Goal: Task Accomplishment & Management: Manage account settings

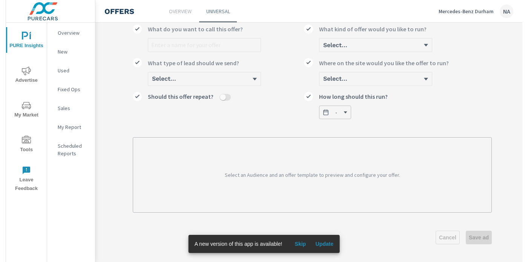
scroll to position [50, 88]
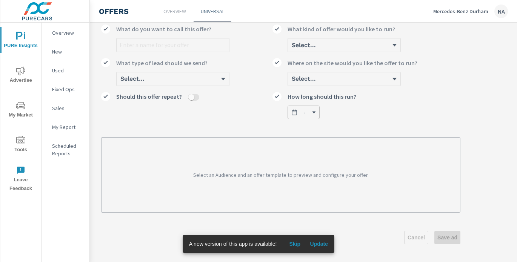
click at [344, 174] on p "Select an Audience and an offer template to preview and configure your offer." at bounding box center [281, 175] width 340 height 57
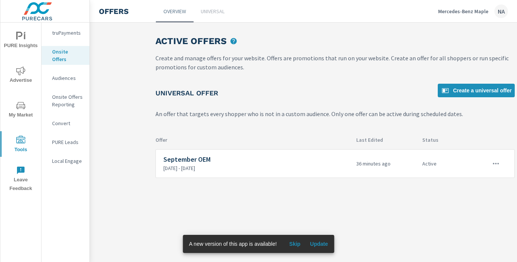
scroll to position [0, 88]
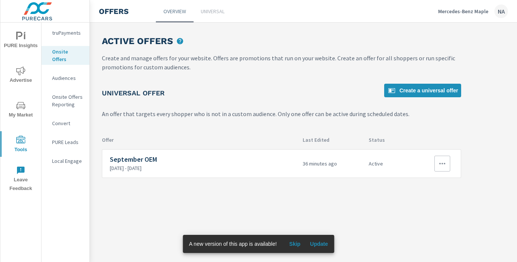
click at [439, 160] on icon "button" at bounding box center [442, 163] width 9 height 9
click at [435, 180] on link "Edit" at bounding box center [428, 181] width 42 height 18
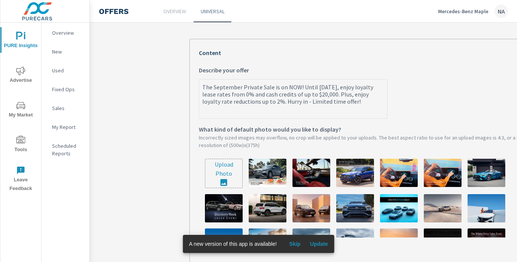
click at [230, 176] on input "file" at bounding box center [223, 173] width 37 height 29
type input "C:\fakepath\721A-25 MB - September OEM (20,000)8(PureCars) - Edited.jpg"
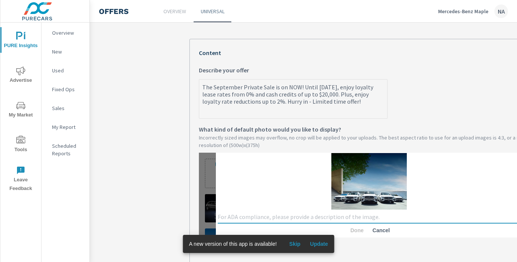
click at [322, 215] on textarea at bounding box center [369, 217] width 303 height 8
type textarea "5 car lineup with blue sky and green trees"
click at [355, 230] on span "Done" at bounding box center [357, 230] width 18 height 7
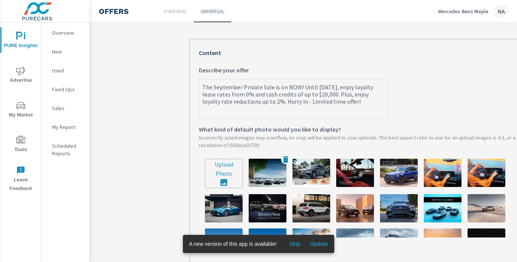
click at [260, 177] on img at bounding box center [268, 173] width 38 height 28
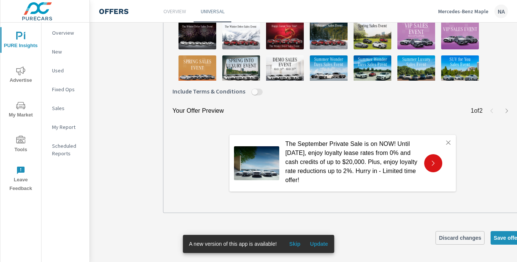
scroll to position [315, 43]
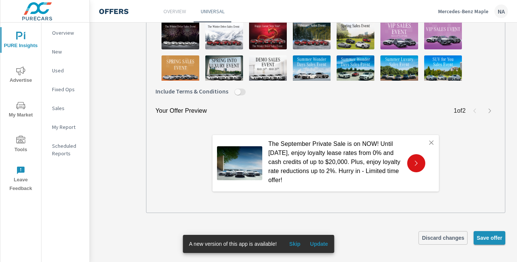
click at [481, 240] on span "Save offer" at bounding box center [489, 238] width 26 height 7
type textarea "x"
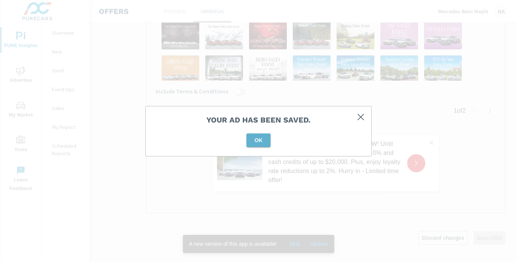
click at [259, 144] on button "OK" at bounding box center [258, 141] width 24 height 14
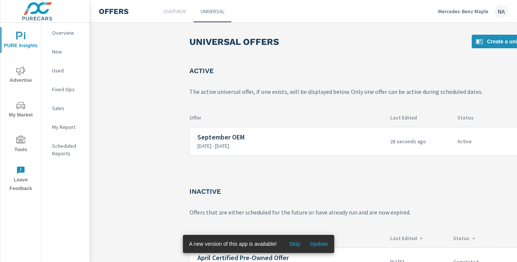
scroll to position [0, 84]
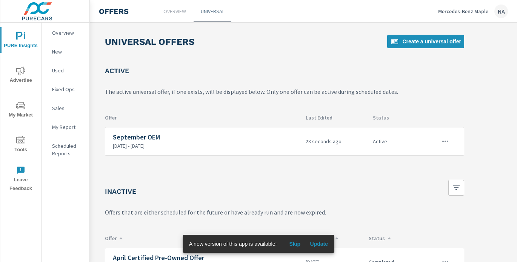
click at [470, 5] on div "Mercedes-Benz Maple NA" at bounding box center [473, 12] width 70 height 14
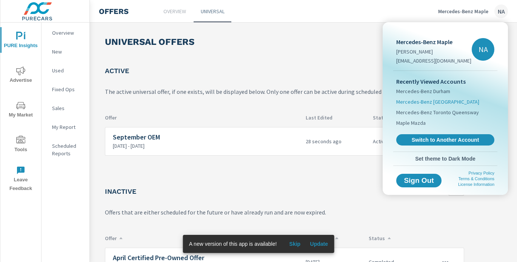
click at [441, 98] on span "Mercedes-Benz [GEOGRAPHIC_DATA]" at bounding box center [437, 102] width 83 height 8
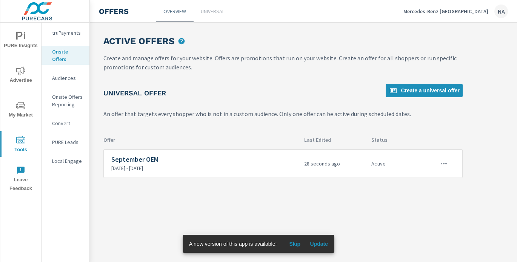
scroll to position [0, 131]
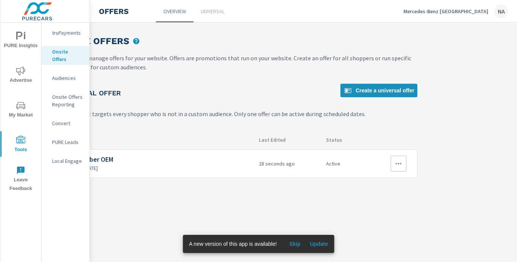
click at [398, 163] on icon "button" at bounding box center [398, 163] width 9 height 9
click at [384, 181] on link "Edit" at bounding box center [385, 181] width 42 height 18
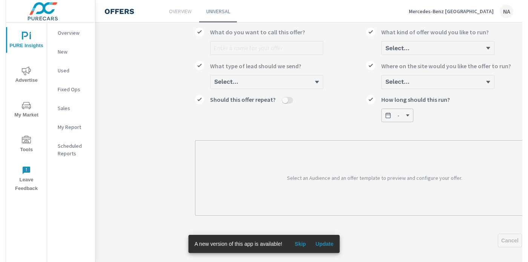
scroll to position [48, 0]
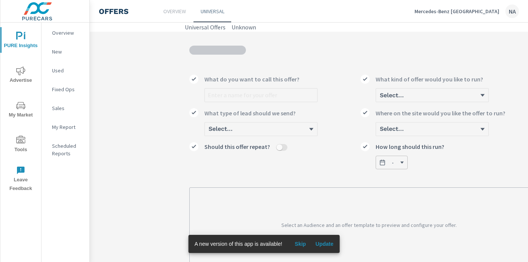
click at [454, 11] on p "Mercedes-Benz [GEOGRAPHIC_DATA]" at bounding box center [457, 11] width 85 height 7
click at [455, 13] on p "Mercedes-Benz Mississauga" at bounding box center [457, 11] width 85 height 7
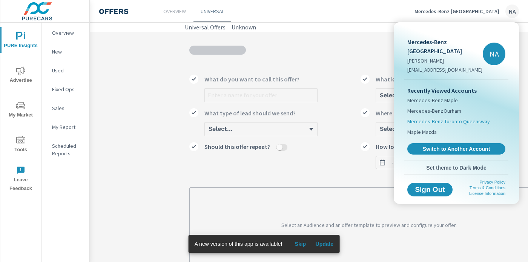
click at [443, 117] on li "Mercedes-Benz Toronto Queensway" at bounding box center [456, 121] width 98 height 11
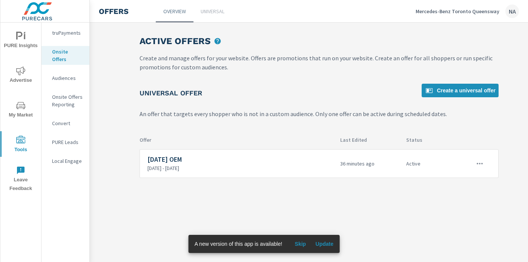
scroll to position [0, 58]
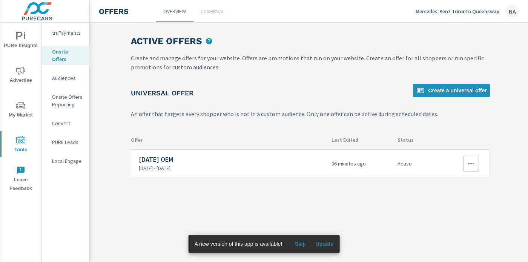
click at [473, 164] on icon "button" at bounding box center [471, 163] width 9 height 9
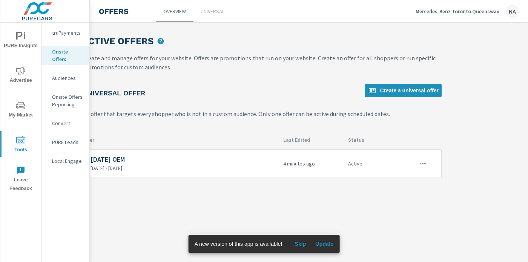
scroll to position [0, 120]
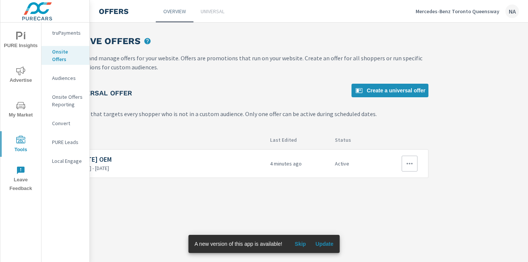
click at [413, 165] on icon "button" at bounding box center [409, 163] width 9 height 9
click at [395, 184] on link "Edit" at bounding box center [396, 181] width 42 height 18
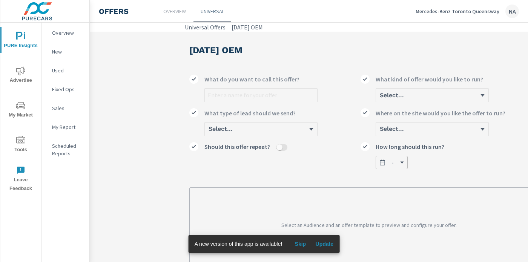
scroll to position [50, 0]
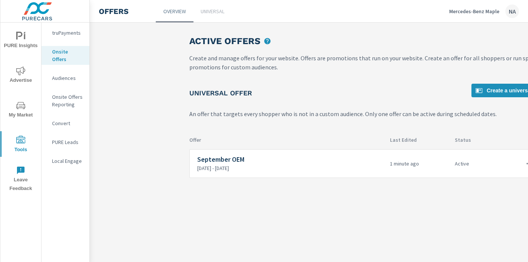
scroll to position [0, 110]
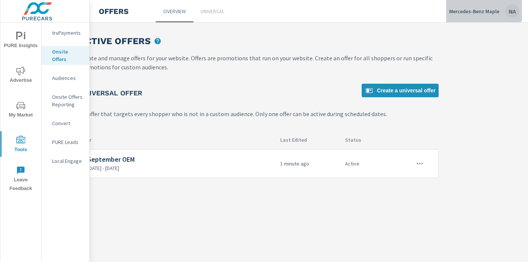
click at [476, 6] on div "Mercedes-Benz Maple NA" at bounding box center [484, 12] width 70 height 14
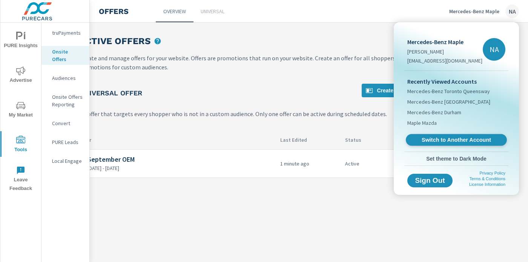
click at [456, 140] on span "Switch to Another Account" at bounding box center [456, 140] width 92 height 7
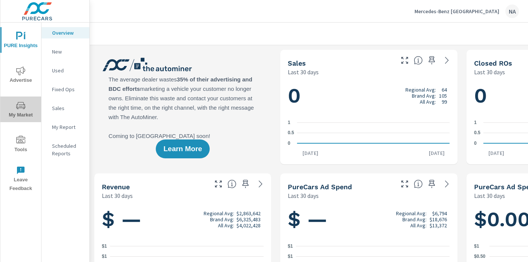
click at [17, 110] on span "My Market" at bounding box center [21, 110] width 36 height 18
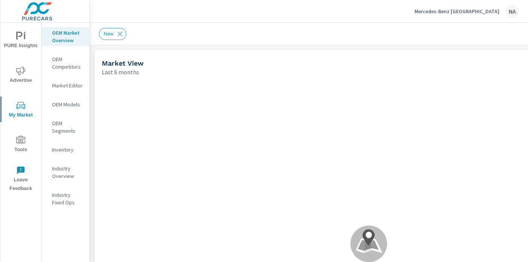
click at [20, 140] on icon "nav menu" at bounding box center [20, 140] width 9 height 8
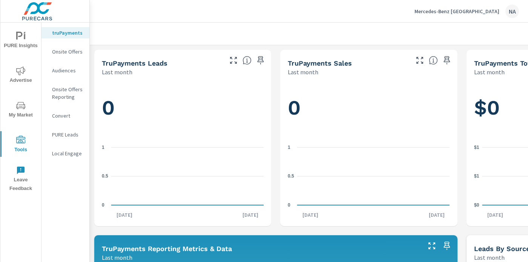
click at [72, 52] on p "Onsite Offers" at bounding box center [67, 52] width 31 height 8
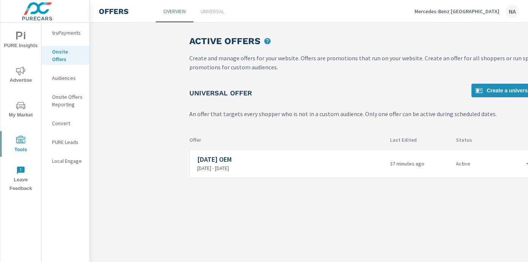
scroll to position [0, 55]
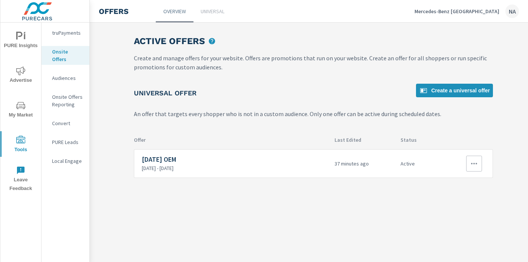
click at [475, 162] on icon "button" at bounding box center [474, 163] width 9 height 9
click at [455, 181] on link "Edit" at bounding box center [460, 181] width 42 height 18
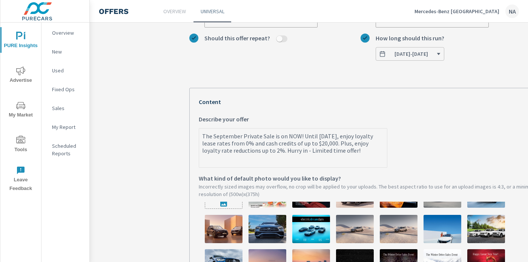
scroll to position [15, 0]
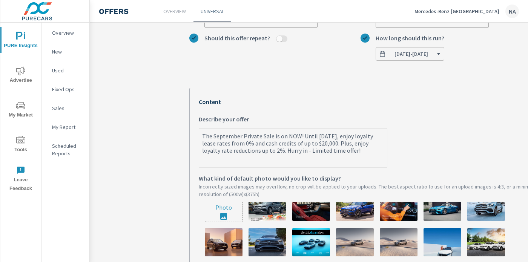
click at [227, 213] on input "file" at bounding box center [223, 207] width 37 height 29
type input "C:\fakepath\721A-25 MB - September OEM (20,000)8(PureCars) - Edited.jpg"
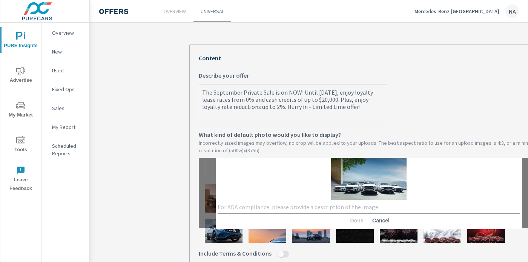
scroll to position [154, 0]
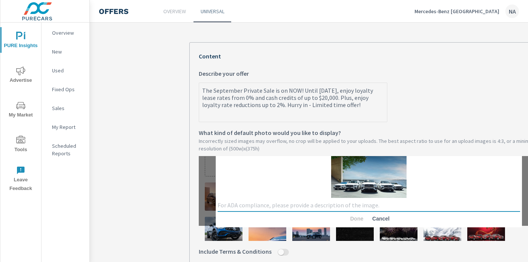
click at [350, 207] on textarea at bounding box center [369, 206] width 303 height 8
type textarea "5 car lineup white with blue sky and trees"
click at [355, 218] on span "Done" at bounding box center [357, 218] width 18 height 7
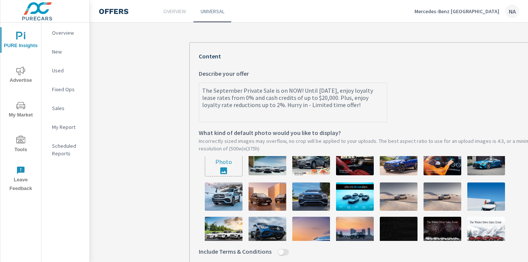
click at [256, 165] on img at bounding box center [268, 161] width 38 height 28
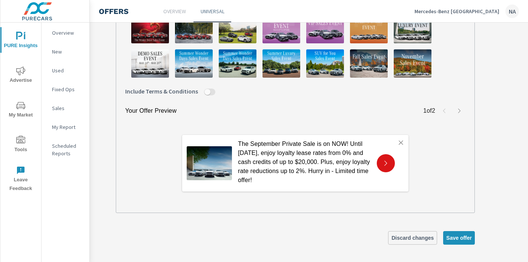
scroll to position [315, 79]
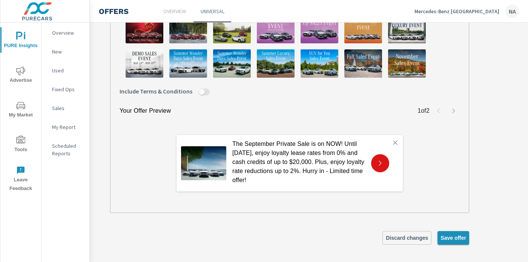
click at [449, 241] on button "Save offer" at bounding box center [454, 238] width 32 height 14
type textarea "x"
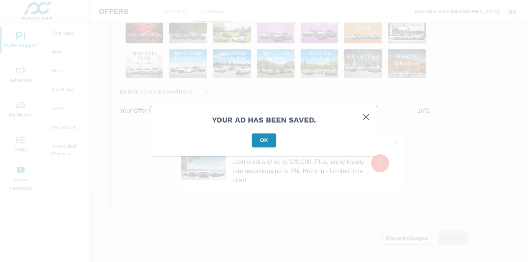
click at [262, 141] on span "OK" at bounding box center [264, 140] width 18 height 7
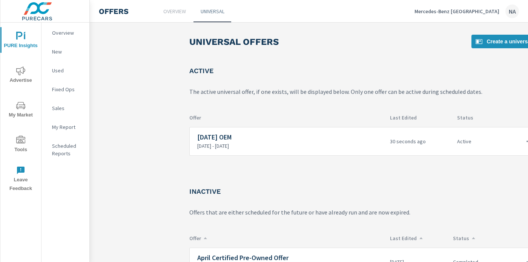
click at [488, 15] on div "Mercedes-Benz Mississauga NA" at bounding box center [467, 12] width 104 height 14
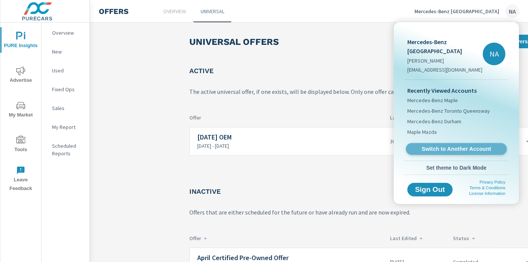
click at [450, 146] on span "Switch to Another Account" at bounding box center [456, 149] width 92 height 7
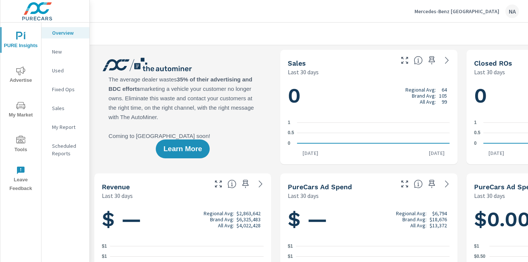
click at [15, 144] on span "Tools" at bounding box center [21, 145] width 36 height 18
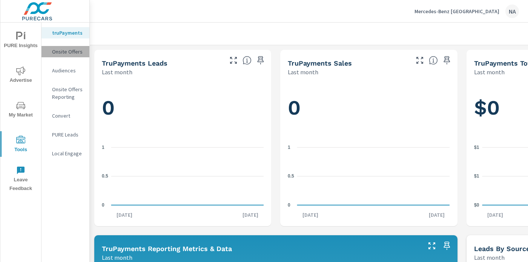
click at [71, 51] on p "Onsite Offers" at bounding box center [67, 52] width 31 height 8
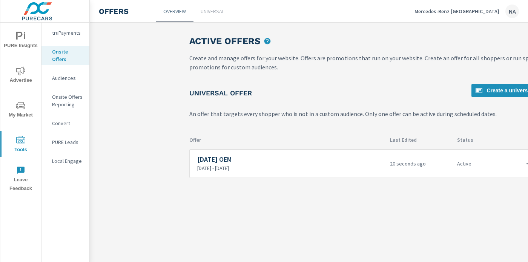
scroll to position [0, 120]
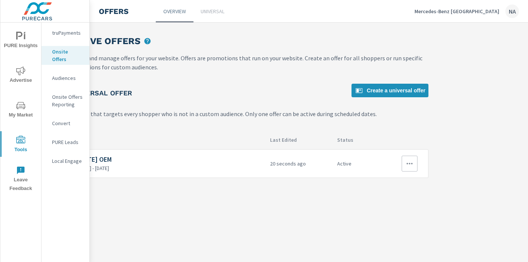
click at [405, 164] on button "button" at bounding box center [410, 164] width 16 height 16
click at [398, 181] on link "Edit" at bounding box center [396, 181] width 42 height 18
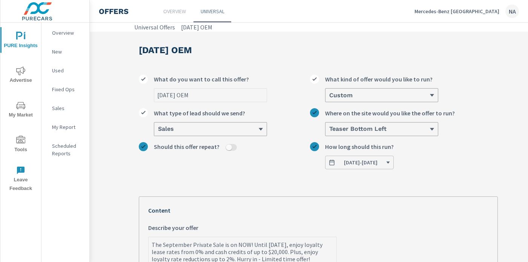
scroll to position [0, 120]
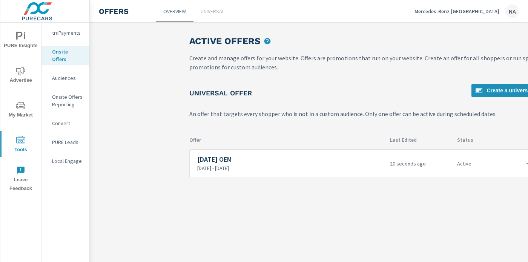
click at [471, 12] on p "Mercedes-Benz [GEOGRAPHIC_DATA]" at bounding box center [457, 11] width 85 height 7
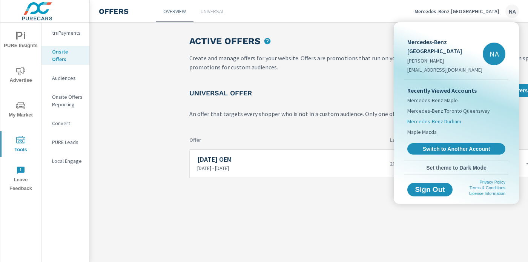
click at [444, 118] on span "Mercedes-Benz Durham" at bounding box center [434, 122] width 54 height 8
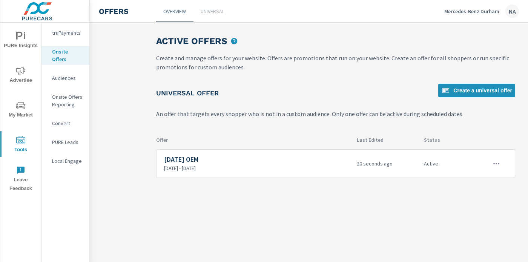
scroll to position [0, 70]
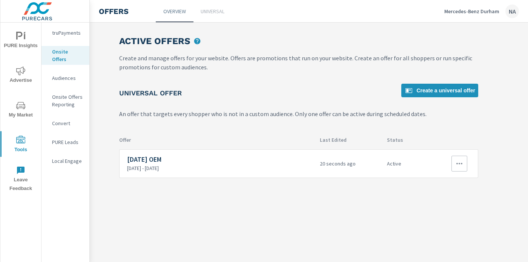
click at [461, 164] on icon "button" at bounding box center [459, 163] width 9 height 9
click at [439, 183] on div "Edit" at bounding box center [434, 181] width 11 height 9
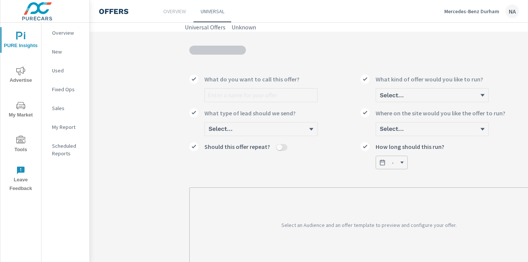
click at [481, 12] on p "Mercedes-Benz Durham" at bounding box center [471, 11] width 55 height 7
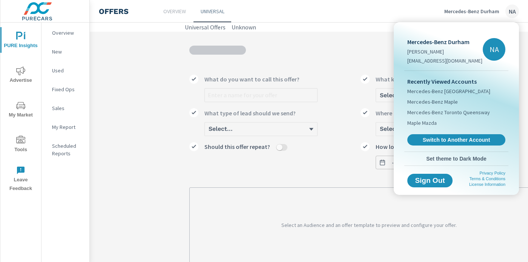
click at [435, 146] on div "Recently Viewed Accounts Mercedes-Benz Mississauga Mercedes-Benz Maple Mercedes…" at bounding box center [456, 111] width 104 height 81
click at [435, 142] on span "Switch to Another Account" at bounding box center [456, 140] width 92 height 7
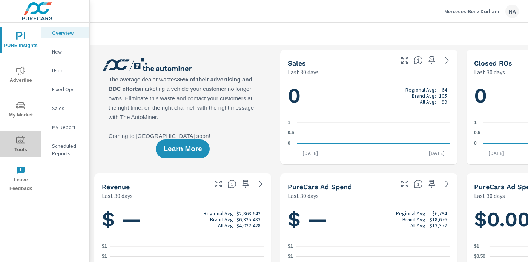
click at [22, 140] on icon "nav menu" at bounding box center [20, 140] width 9 height 9
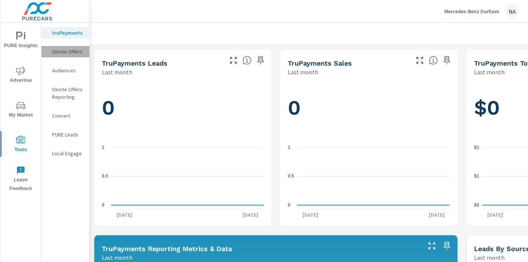
click at [66, 50] on p "Onsite Offers" at bounding box center [67, 52] width 31 height 8
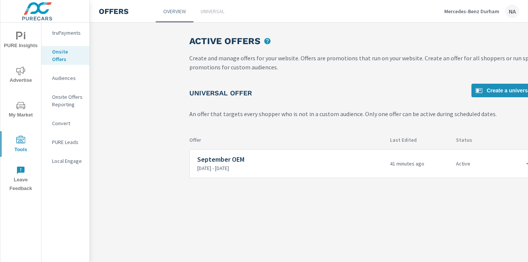
scroll to position [0, 120]
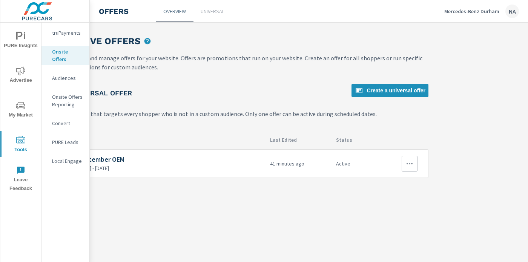
click at [416, 163] on button "button" at bounding box center [410, 164] width 16 height 16
click at [393, 181] on link "Edit" at bounding box center [396, 181] width 42 height 18
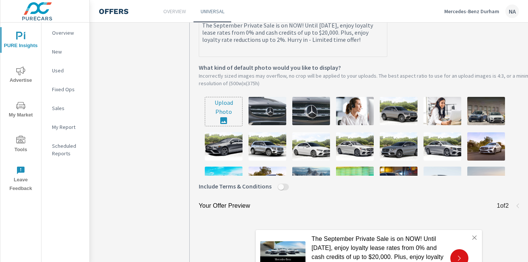
scroll to position [249, 0]
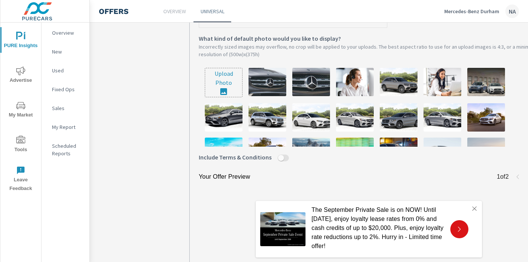
click at [232, 82] on input "file" at bounding box center [223, 82] width 37 height 29
type input "C:\fakepath\721A-25 MB - September OEM (20,000)8(PureCars) - Edited.jpg"
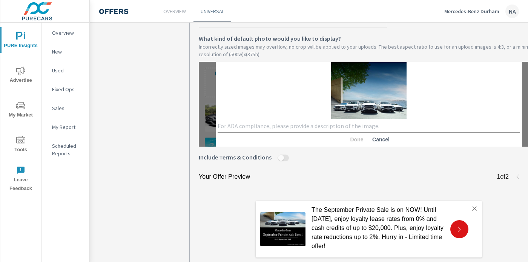
click at [313, 134] on div "Done Cancel" at bounding box center [369, 140] width 303 height 14
click at [307, 129] on textarea at bounding box center [369, 127] width 303 height 8
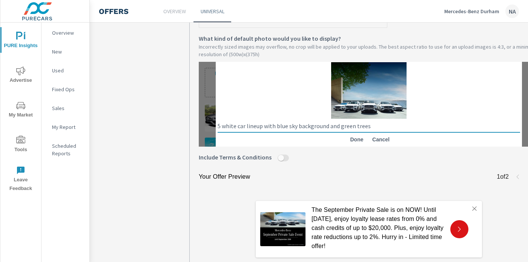
type textarea "5 white car lineup with blue sky background and green trees"
click at [357, 141] on span "Done" at bounding box center [357, 139] width 18 height 7
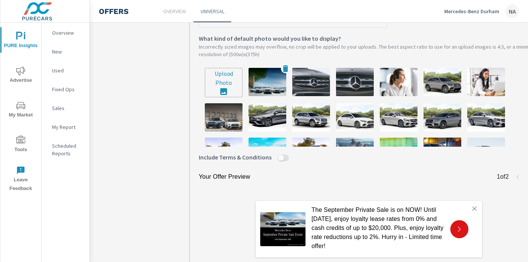
click at [255, 84] on img at bounding box center [268, 82] width 38 height 28
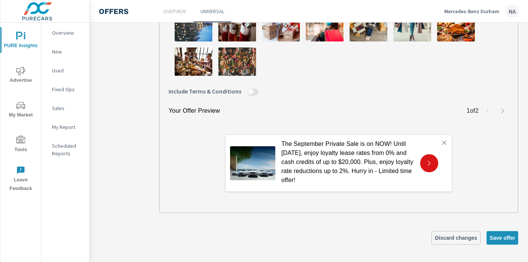
scroll to position [315, 59]
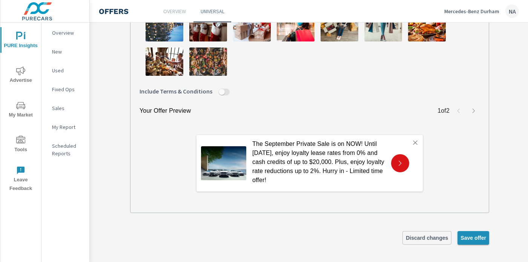
click at [474, 243] on button "Save offer" at bounding box center [474, 238] width 32 height 14
type textarea "x"
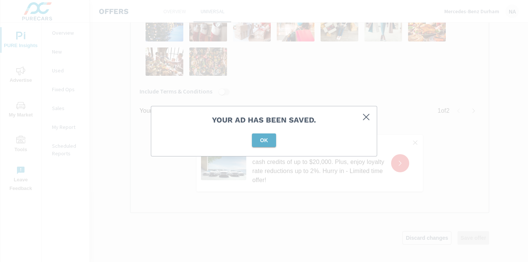
click at [264, 142] on span "OK" at bounding box center [264, 140] width 18 height 7
